Goal: Information Seeking & Learning: Understand process/instructions

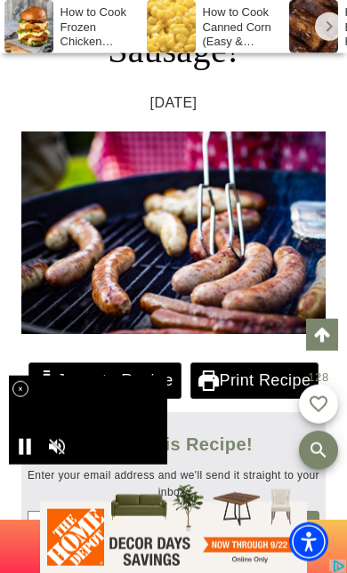
click at [181, 371] on link "Jump to Recipe" at bounding box center [104, 381] width 153 height 36
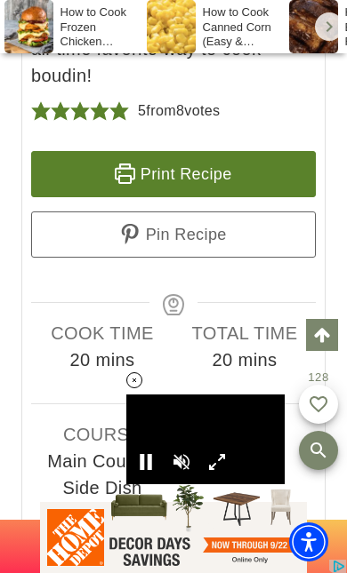
scroll to position [16379, 0]
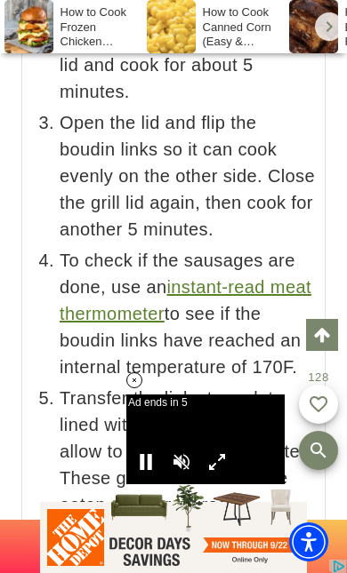
click at [275, 243] on span "Open the lid and flip the boudin links so it can cook evenly on the other side.…" at bounding box center [188, 175] width 256 height 133
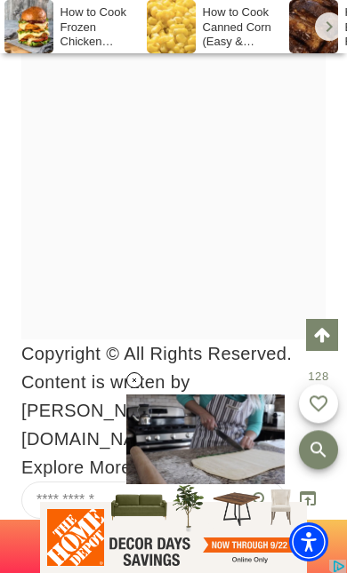
scroll to position [24326, 0]
